Goal: Use online tool/utility: Utilize a website feature to perform a specific function

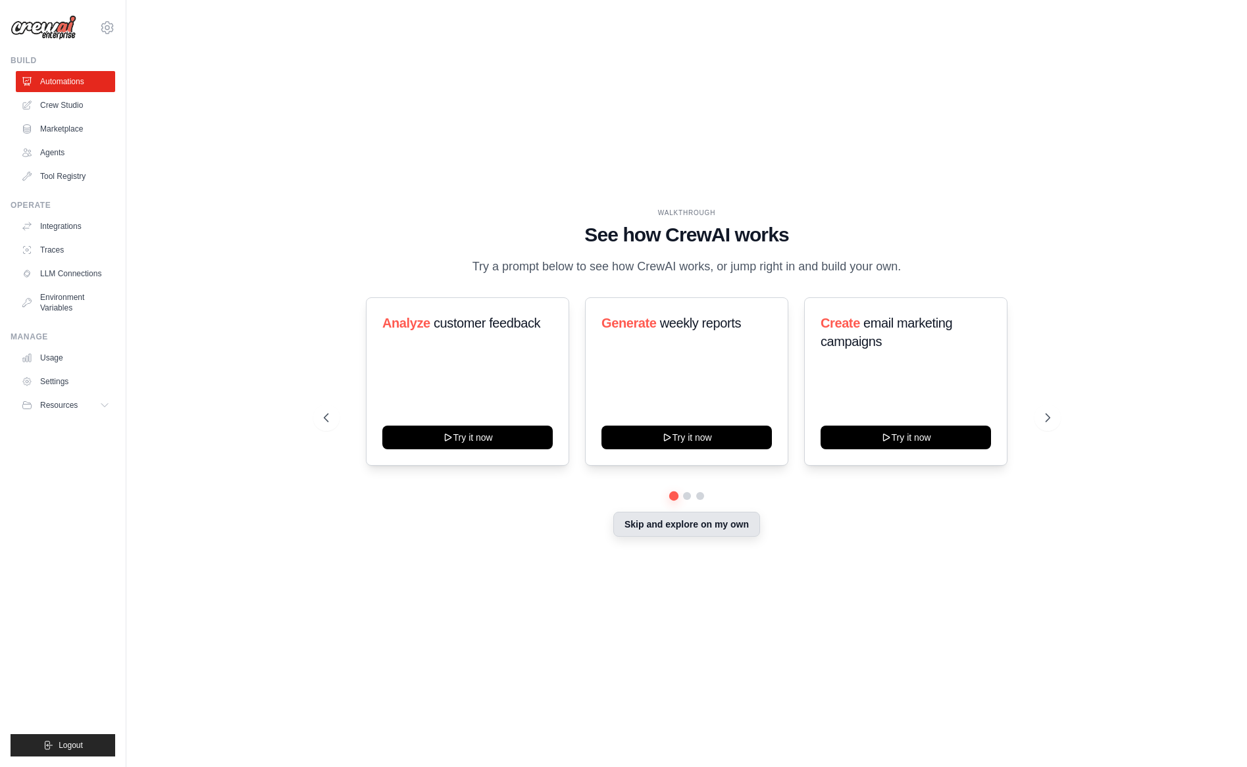
click at [705, 525] on button "Skip and explore on my own" at bounding box center [686, 524] width 147 height 25
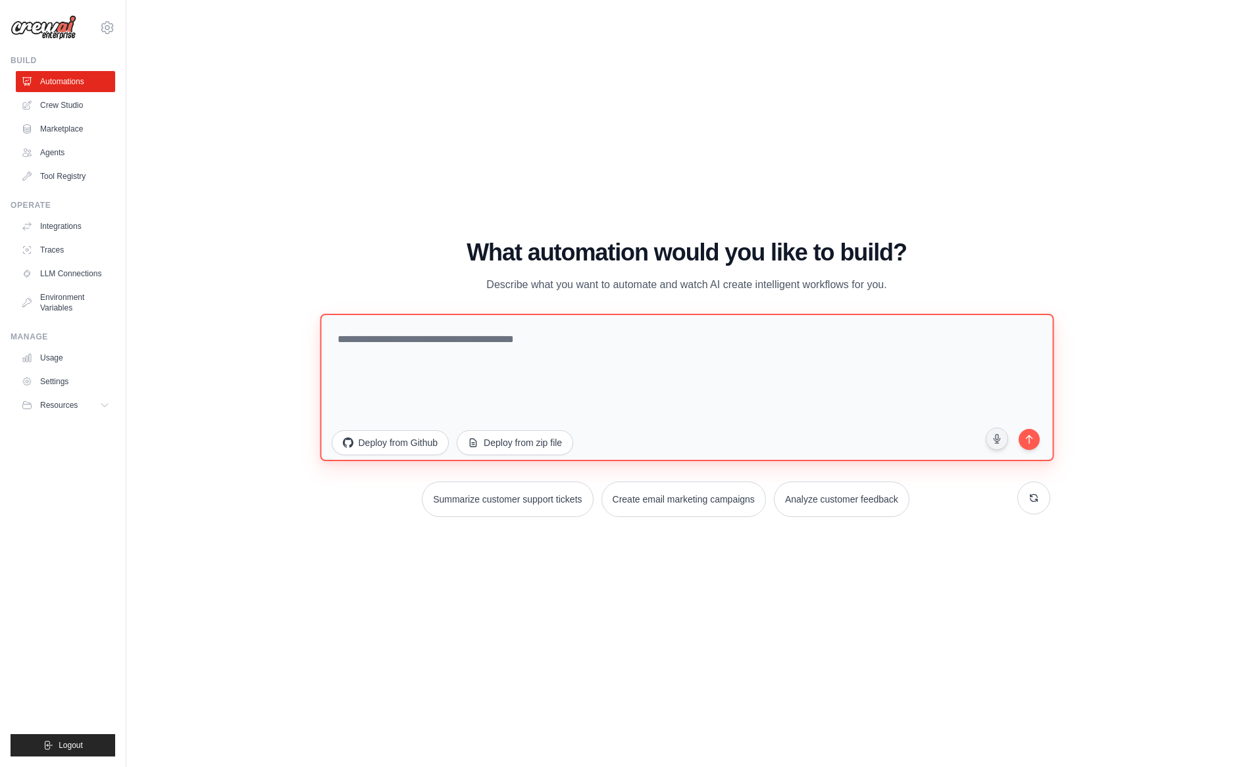
click at [557, 341] on textarea at bounding box center [687, 387] width 734 height 147
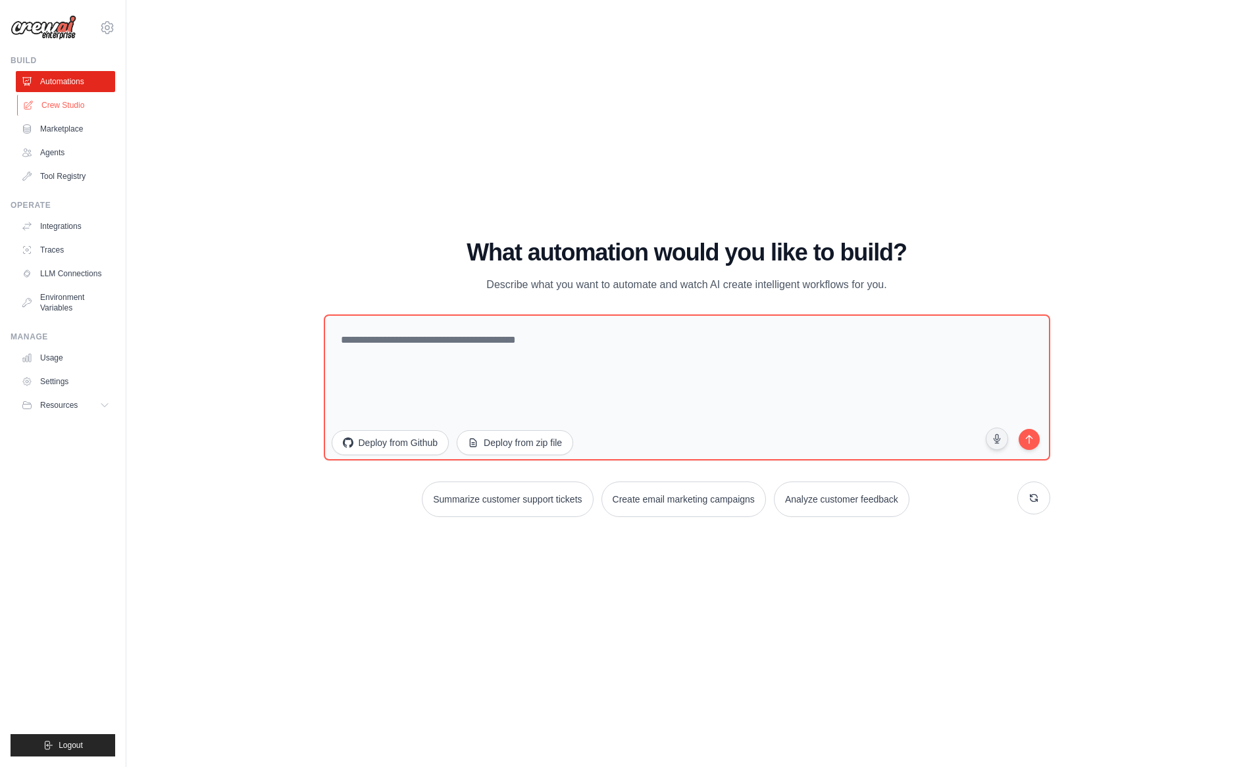
click at [74, 109] on link "Crew Studio" at bounding box center [66, 105] width 99 height 21
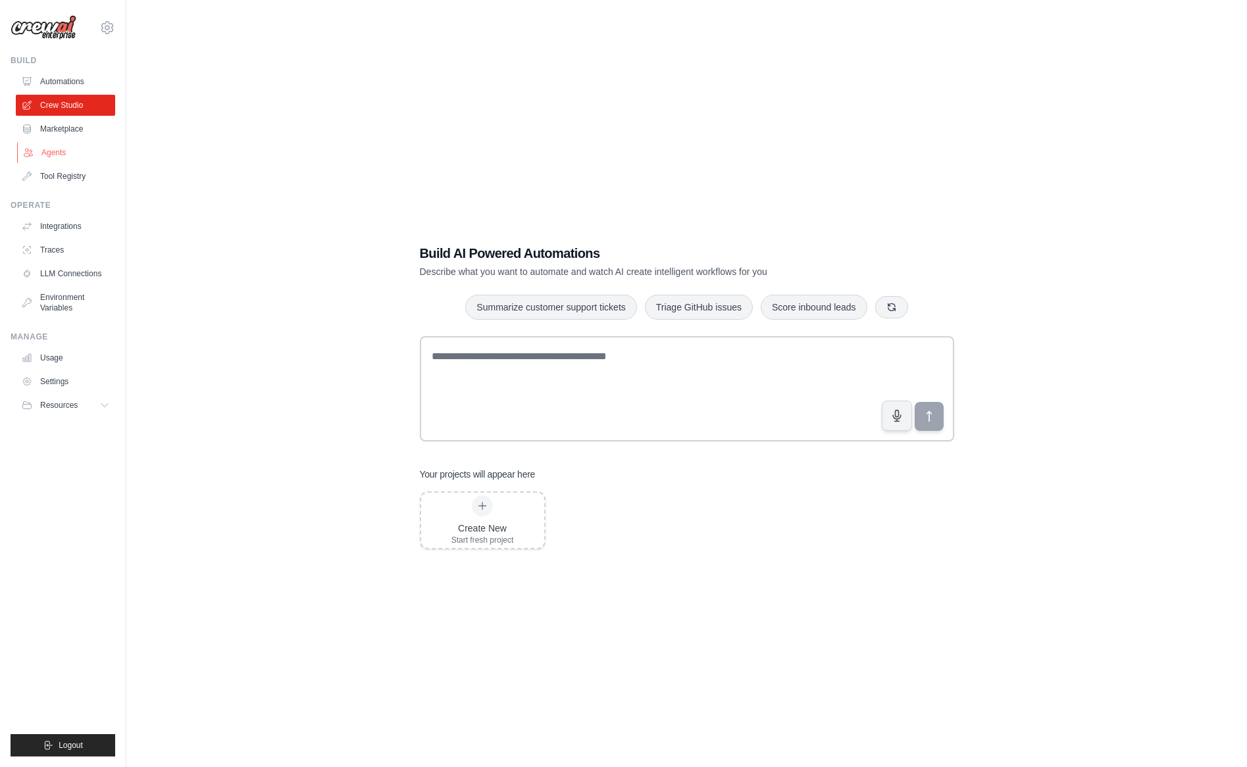
click at [63, 155] on link "Agents" at bounding box center [66, 152] width 99 height 21
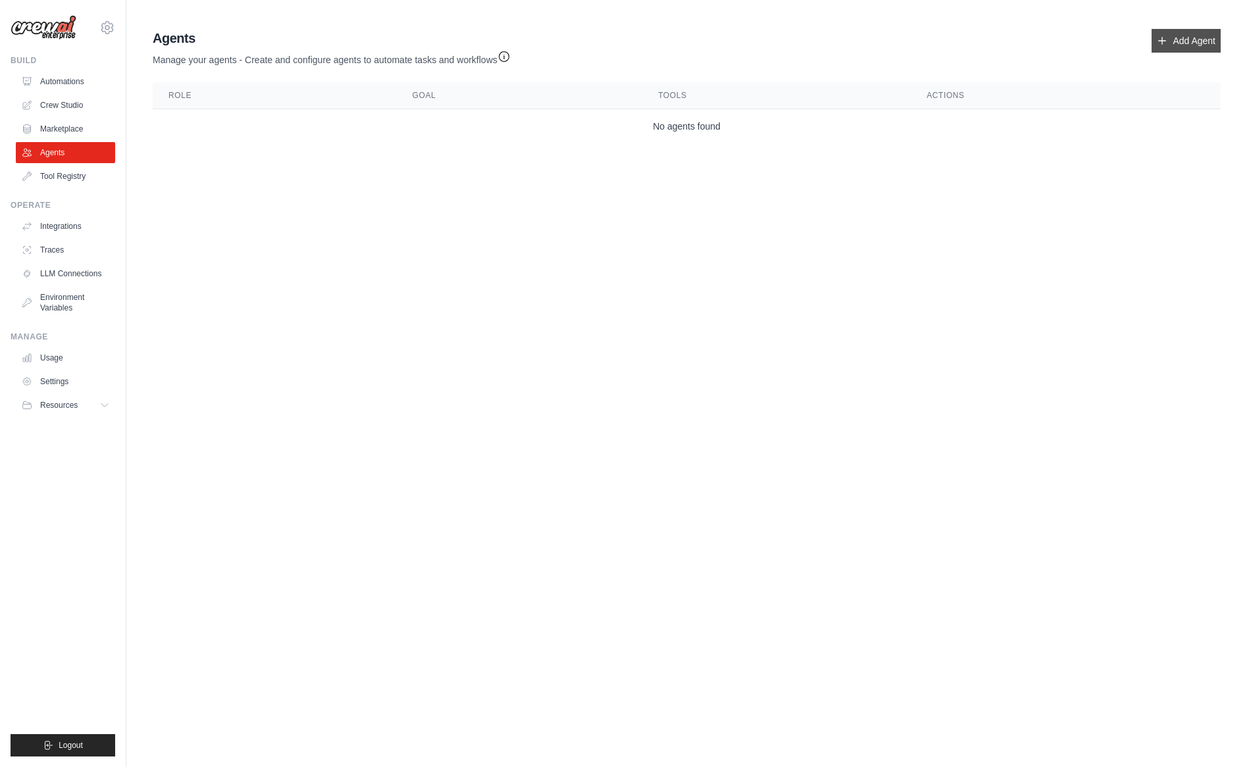
click at [1176, 34] on link "Add Agent" at bounding box center [1185, 41] width 69 height 24
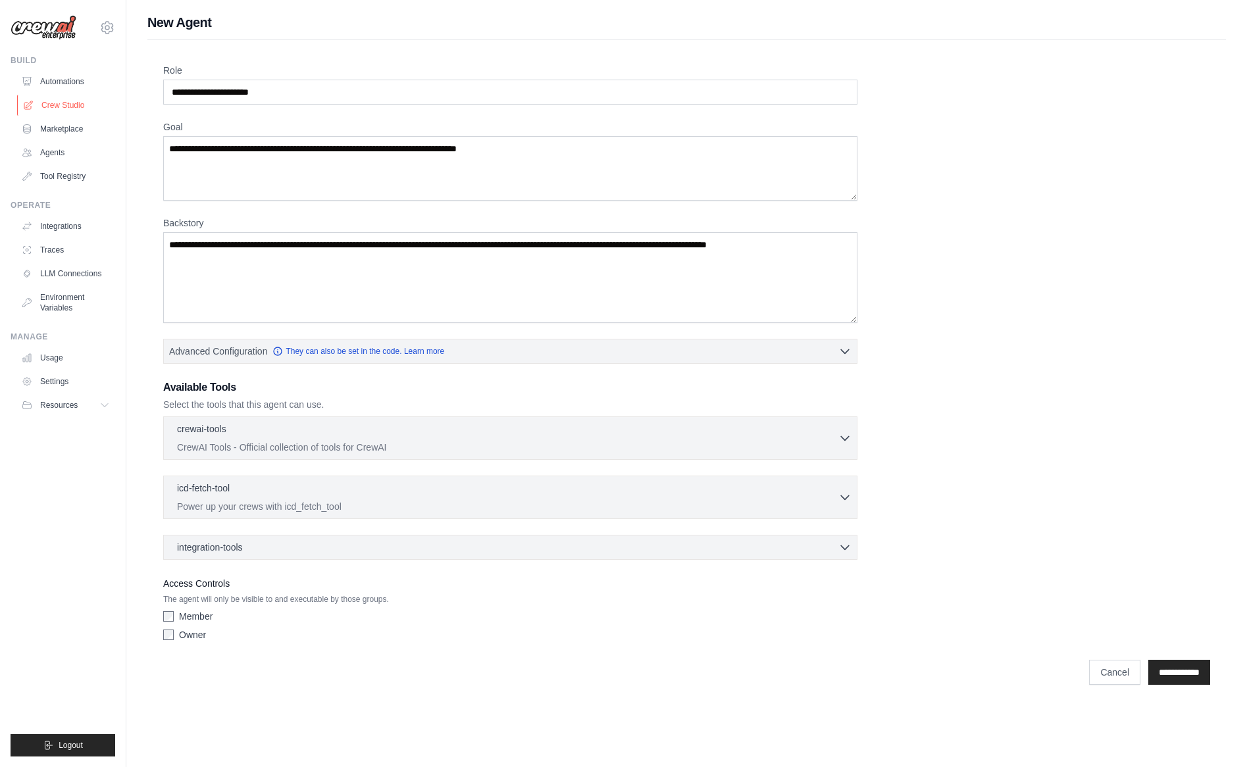
click at [73, 107] on link "Crew Studio" at bounding box center [66, 105] width 99 height 21
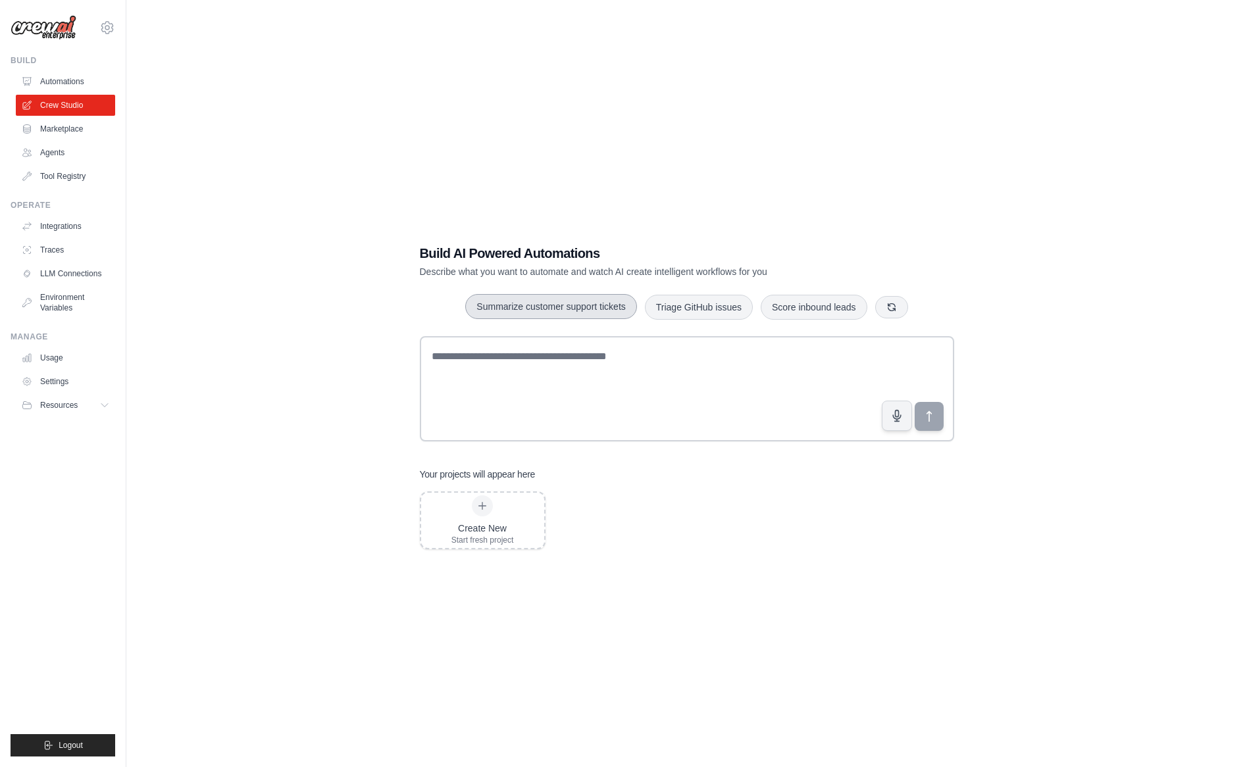
click at [585, 307] on button "Summarize customer support tickets" at bounding box center [550, 306] width 171 height 25
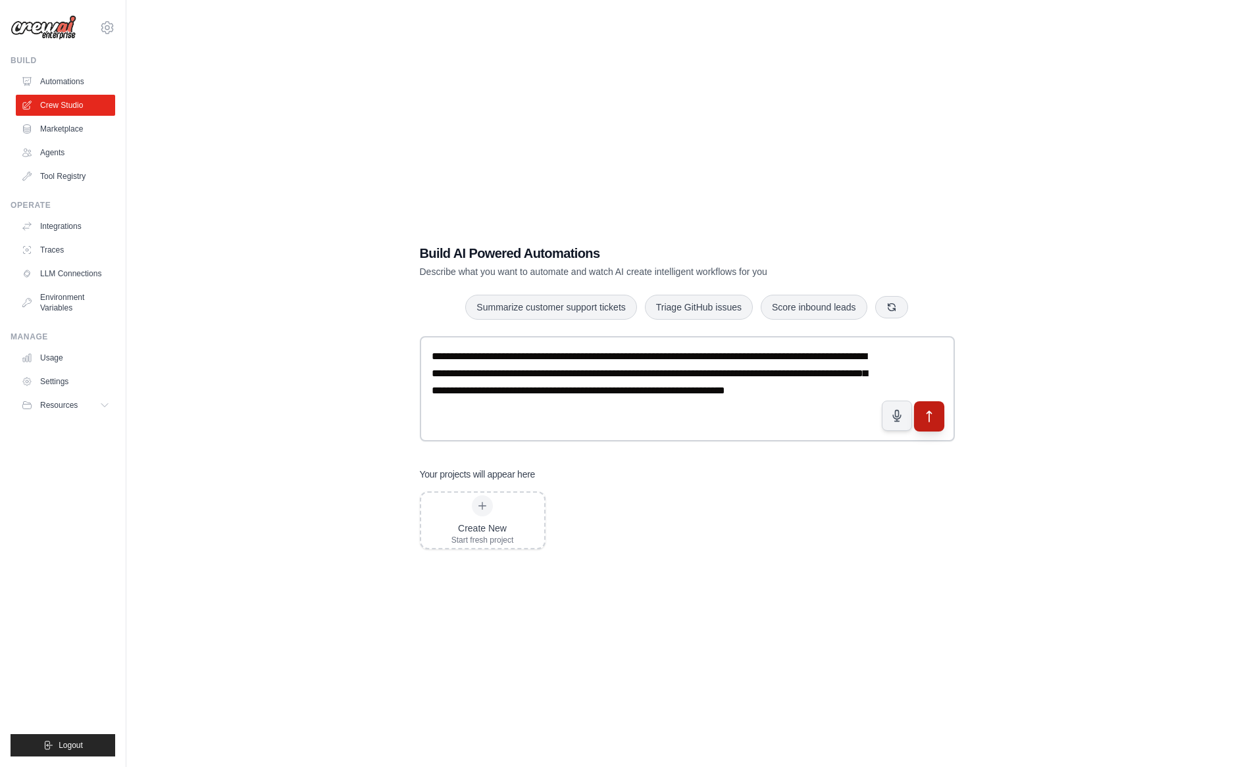
click at [933, 418] on icon "submit" at bounding box center [929, 417] width 14 height 14
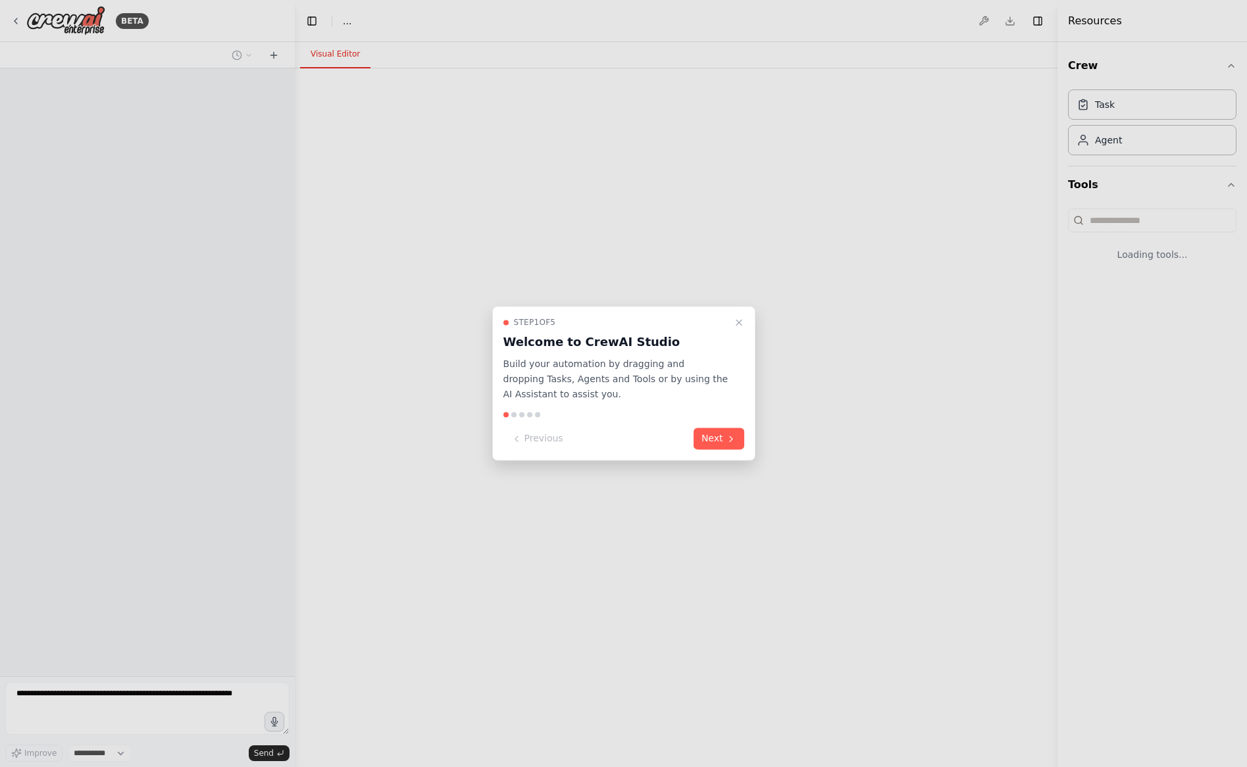
select select "****"
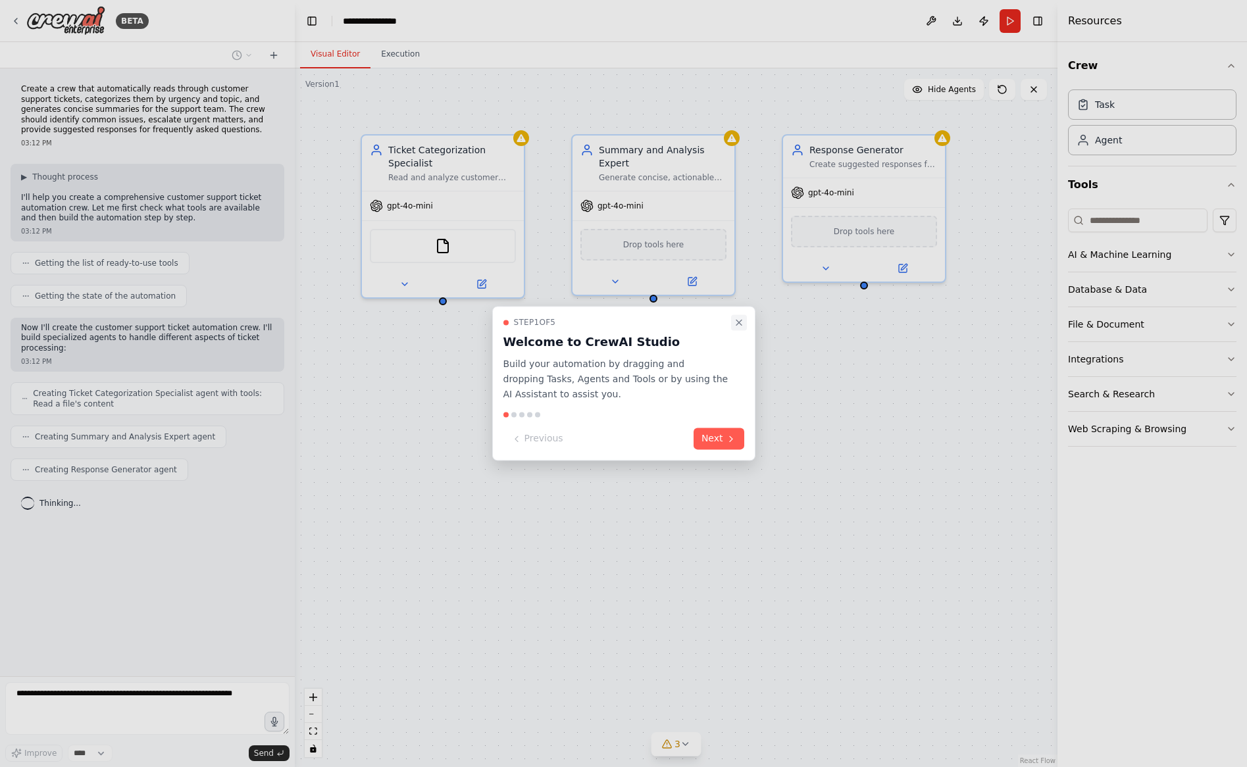
click at [740, 320] on icon "Close walkthrough" at bounding box center [738, 322] width 5 height 5
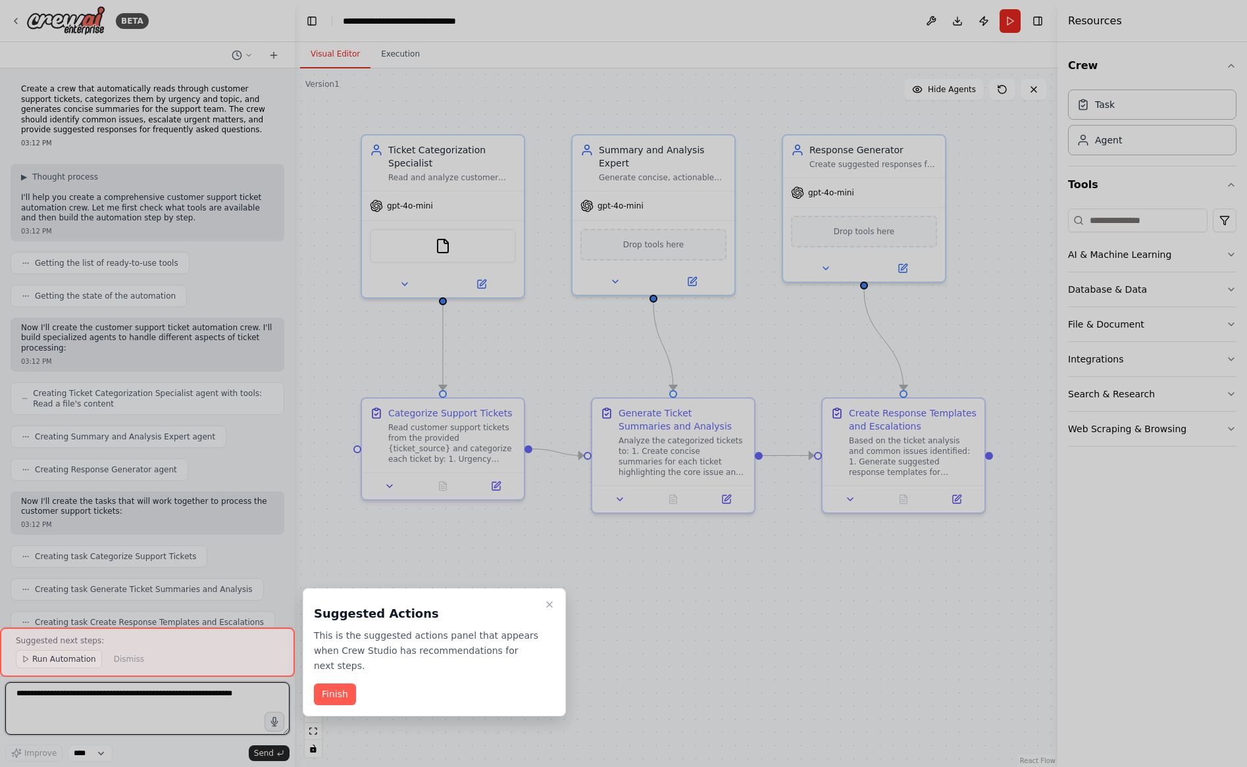
scroll to position [584, 0]
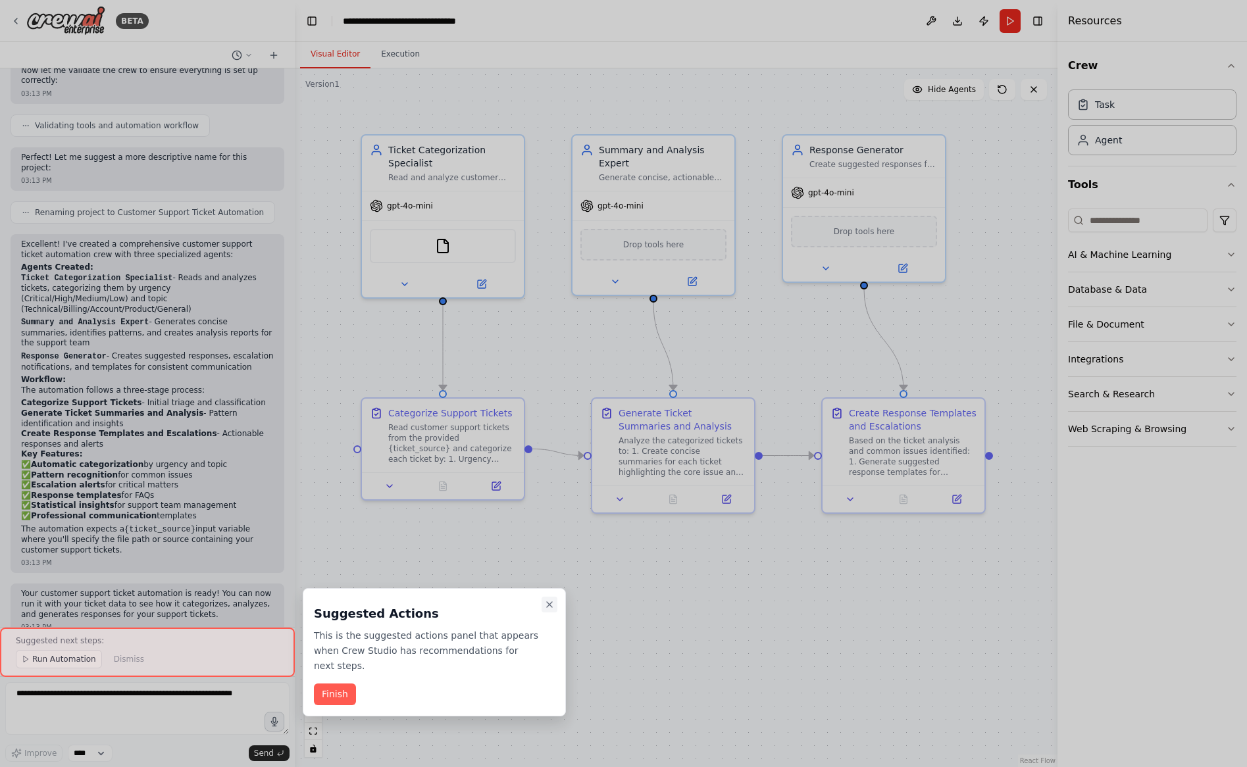
click at [554, 602] on icon "Close walkthrough" at bounding box center [549, 604] width 11 height 11
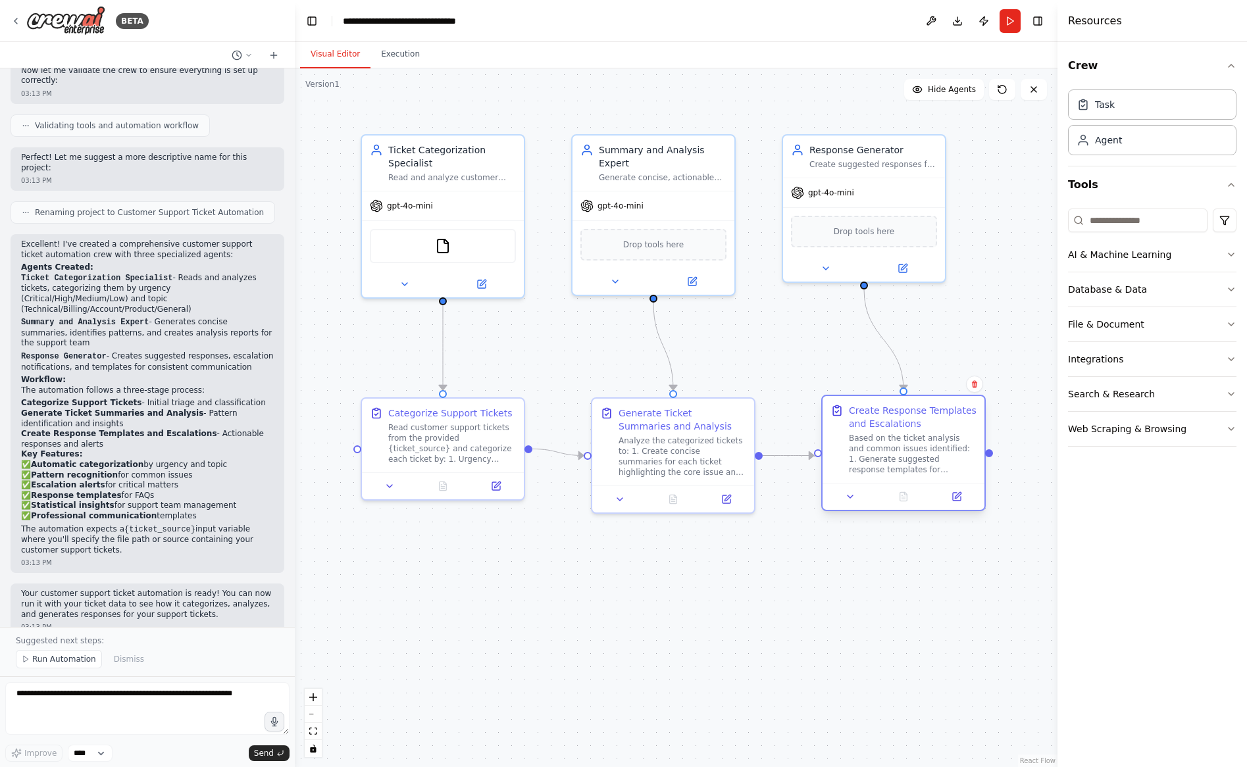
drag, startPoint x: 968, startPoint y: 453, endPoint x: 957, endPoint y: 453, distance: 11.8
click at [957, 457] on div "Based on the ticket analysis and common issues identified: 1. Generate suggeste…" at bounding box center [913, 454] width 128 height 42
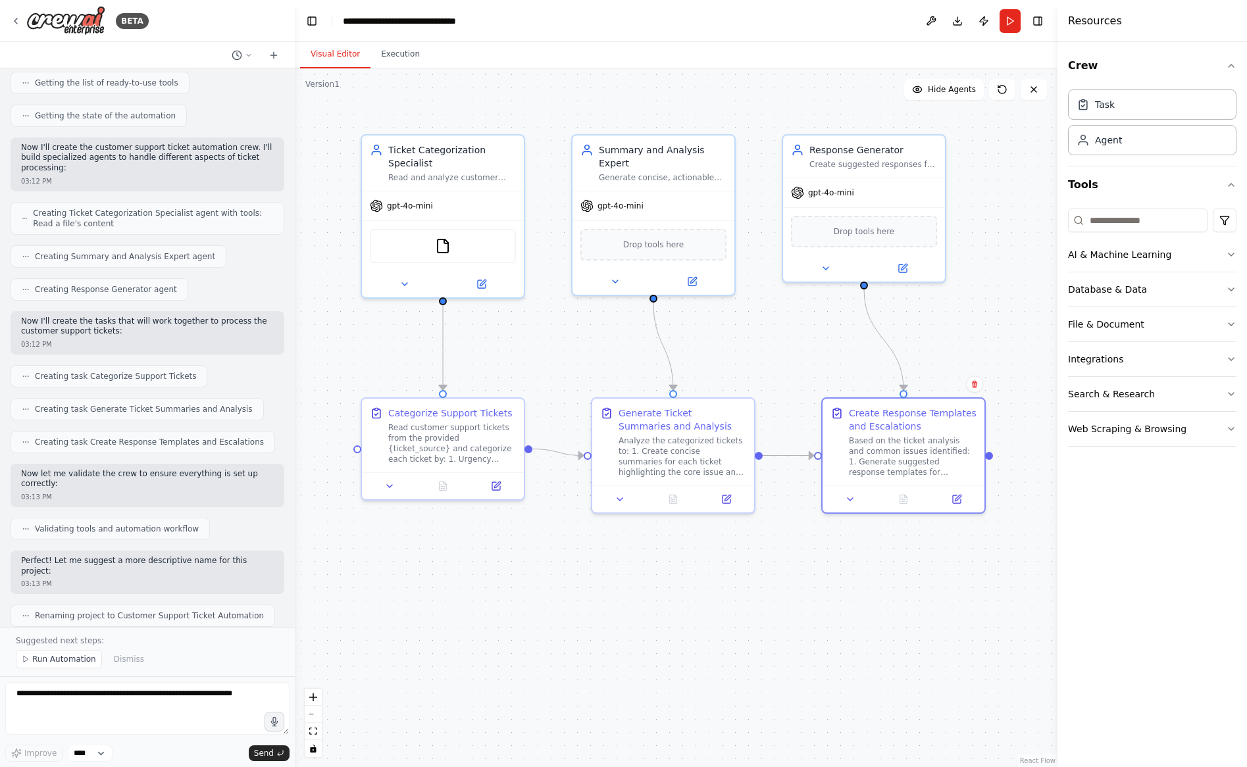
scroll to position [0, 0]
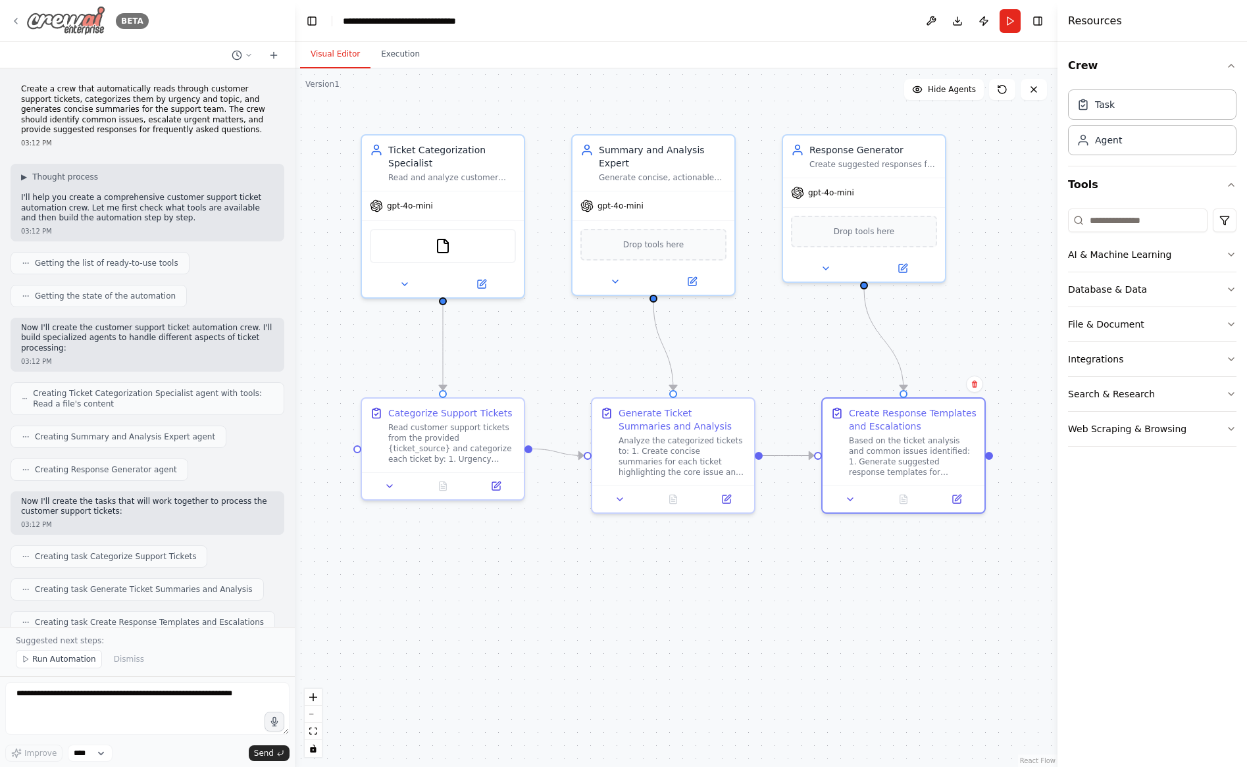
click at [17, 18] on icon at bounding box center [16, 21] width 11 height 11
